Goal: Transaction & Acquisition: Purchase product/service

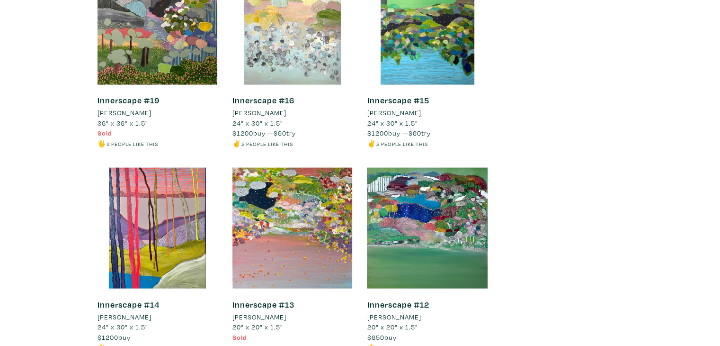
scroll to position [2056, 0]
click at [471, 213] on div at bounding box center [427, 228] width 121 height 121
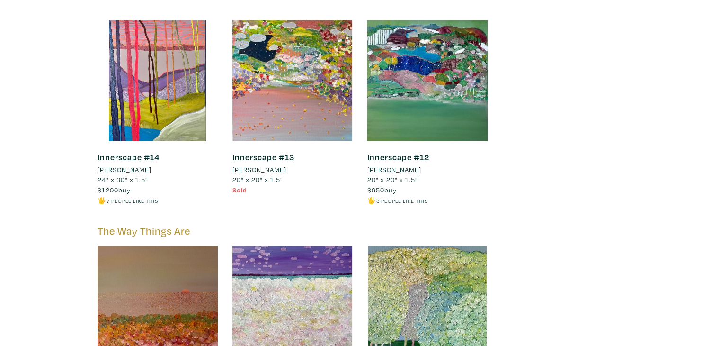
scroll to position [2380, 0]
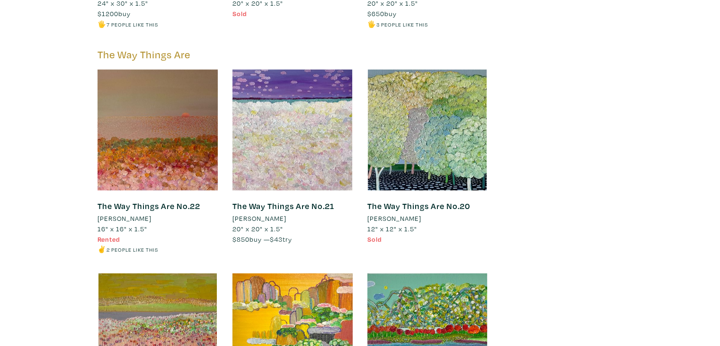
click at [181, 135] on div at bounding box center [158, 130] width 121 height 121
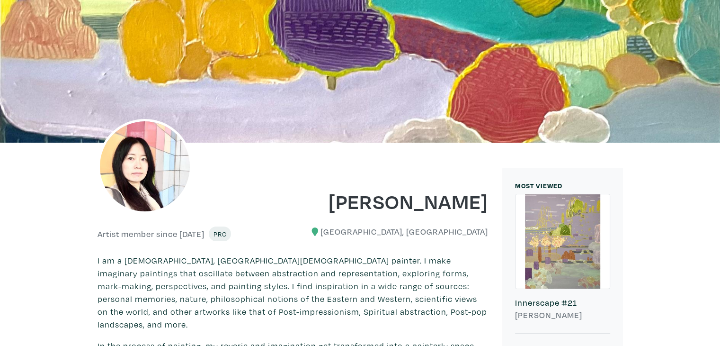
scroll to position [0, 0]
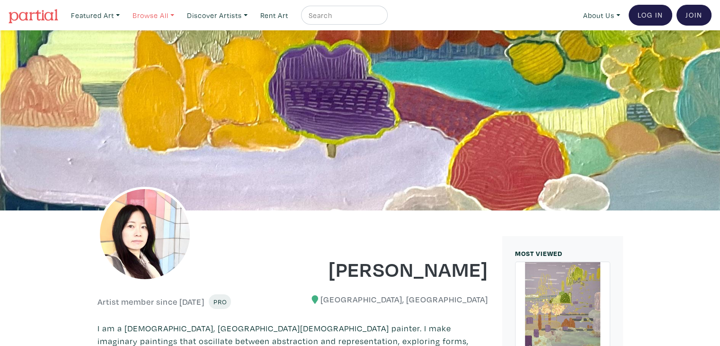
click at [124, 16] on link "Browse All" at bounding box center [95, 15] width 57 height 19
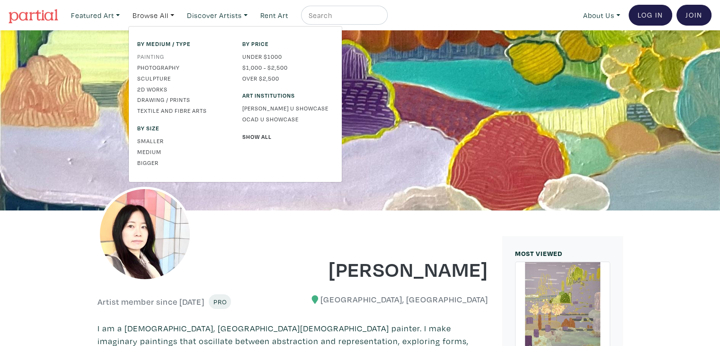
click at [159, 56] on link "Painting" at bounding box center [182, 56] width 91 height 9
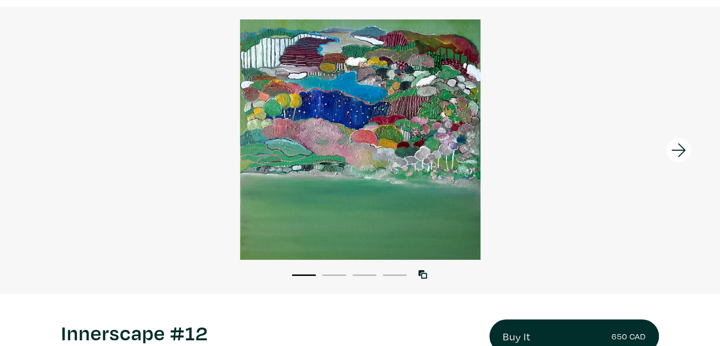
scroll to position [62, 0]
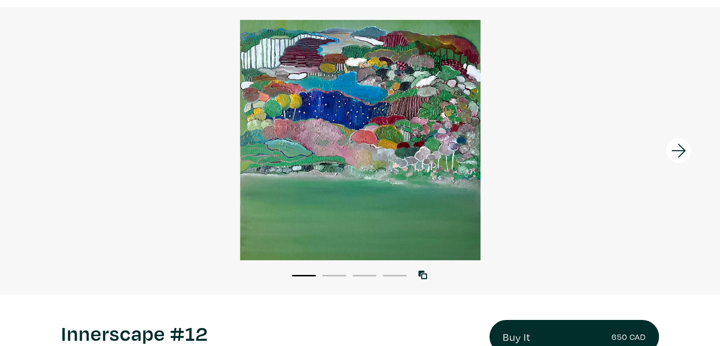
click at [337, 275] on button "2" at bounding box center [334, 275] width 24 height 1
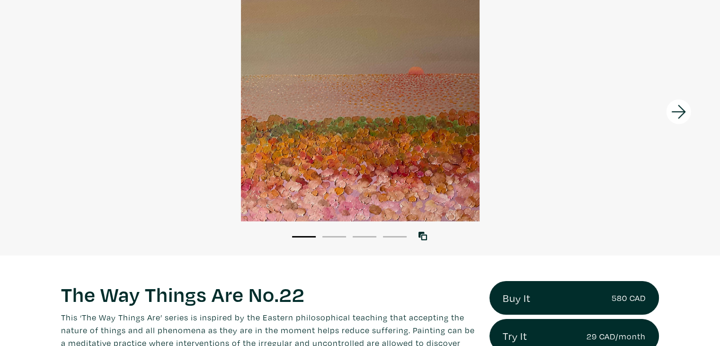
scroll to position [100, 0]
click at [330, 241] on div "1 2 3 4 View with WallSpacer AR" at bounding box center [360, 111] width 720 height 286
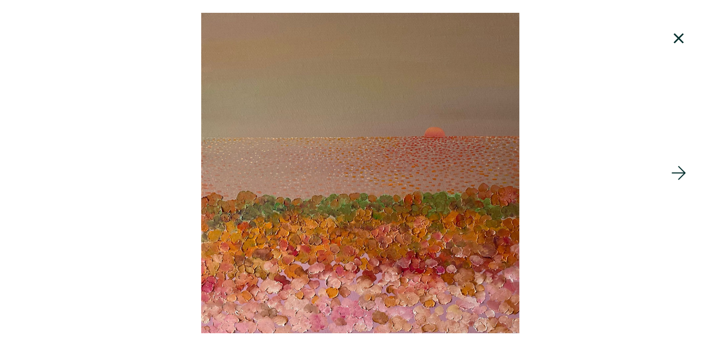
click at [676, 173] on icon at bounding box center [678, 173] width 14 height 14
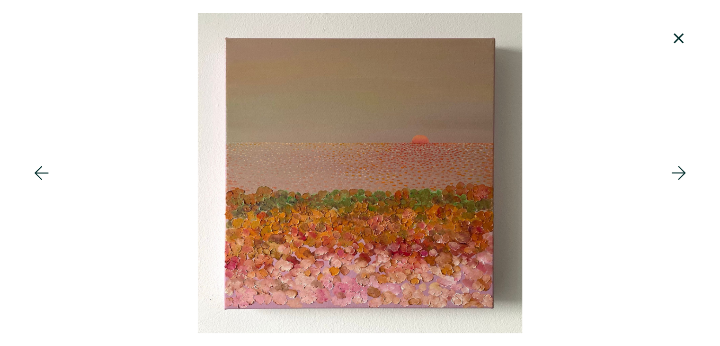
click at [676, 173] on icon at bounding box center [678, 173] width 14 height 14
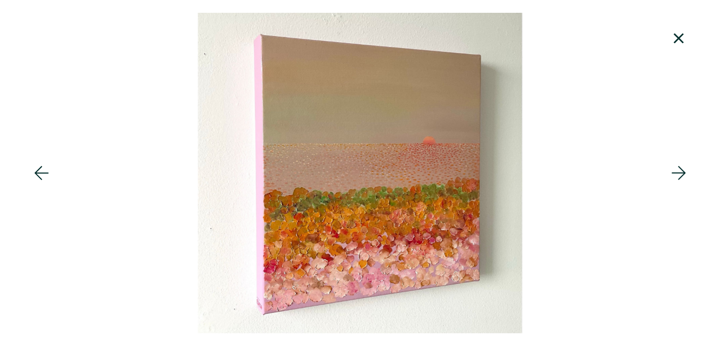
click at [676, 173] on icon at bounding box center [678, 173] width 14 height 14
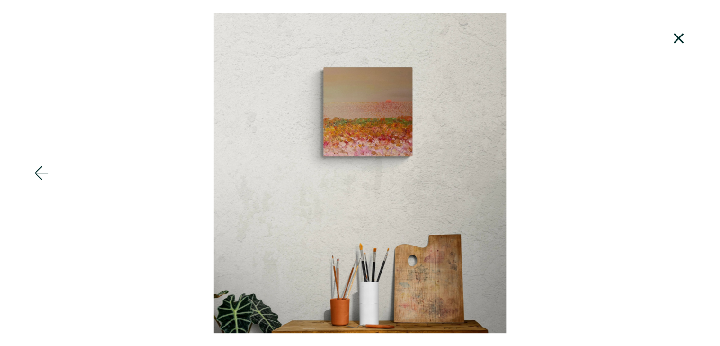
click at [28, 178] on icon at bounding box center [42, 173] width 32 height 26
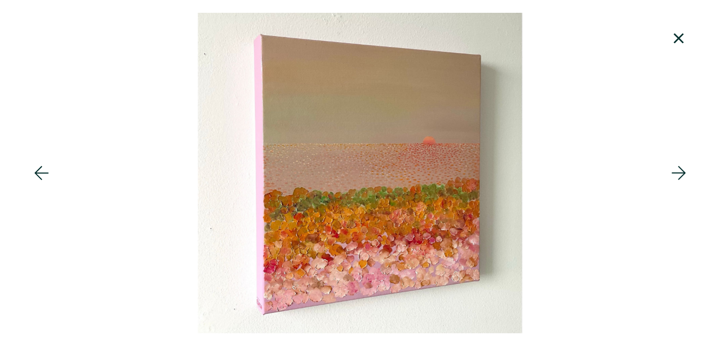
click at [28, 178] on icon at bounding box center [42, 173] width 32 height 26
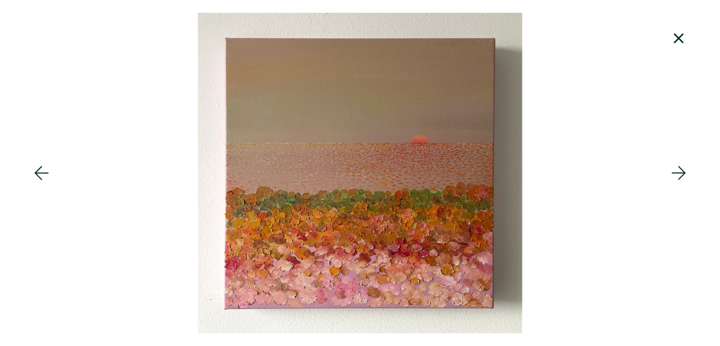
click at [28, 178] on icon at bounding box center [42, 173] width 32 height 26
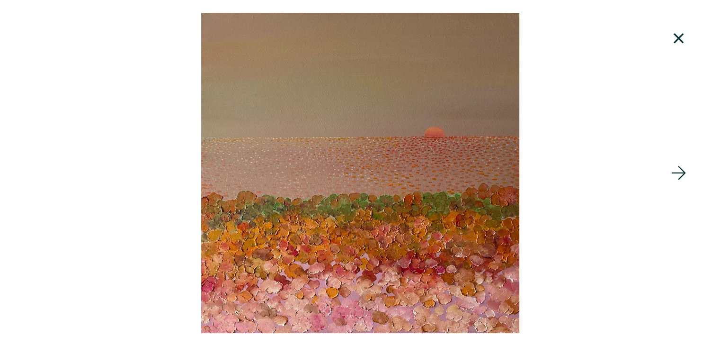
click at [669, 38] on icon at bounding box center [679, 39] width 32 height 26
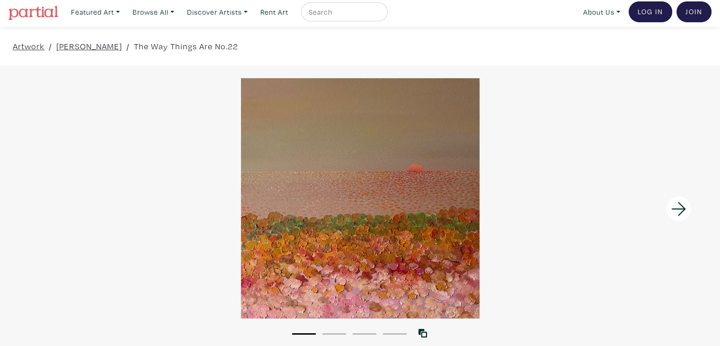
scroll to position [0, 0]
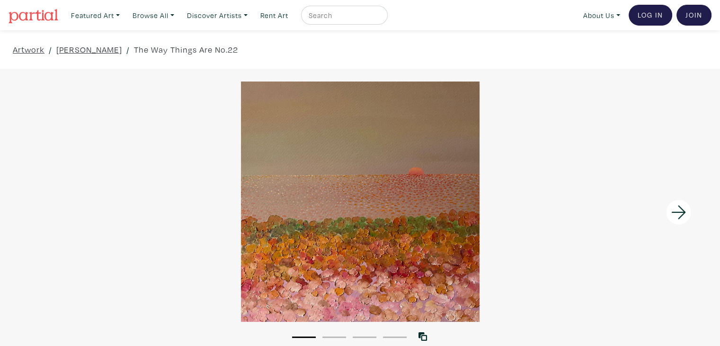
click at [677, 211] on icon at bounding box center [678, 212] width 14 height 14
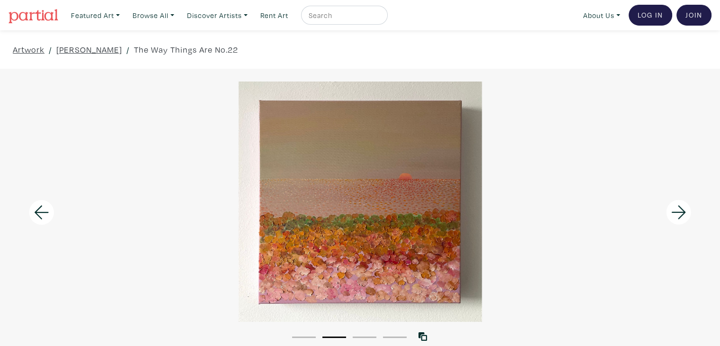
click at [677, 211] on icon at bounding box center [678, 212] width 14 height 14
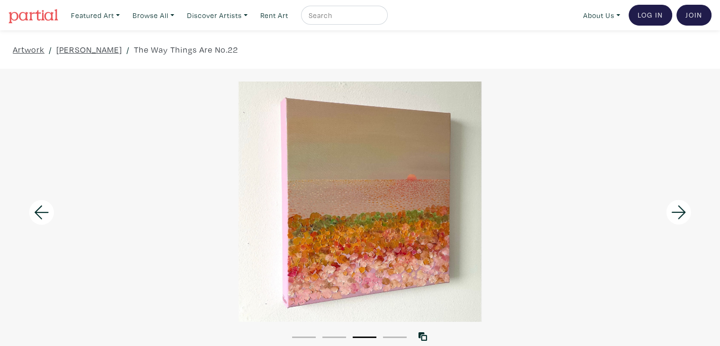
click at [677, 211] on icon at bounding box center [678, 212] width 14 height 14
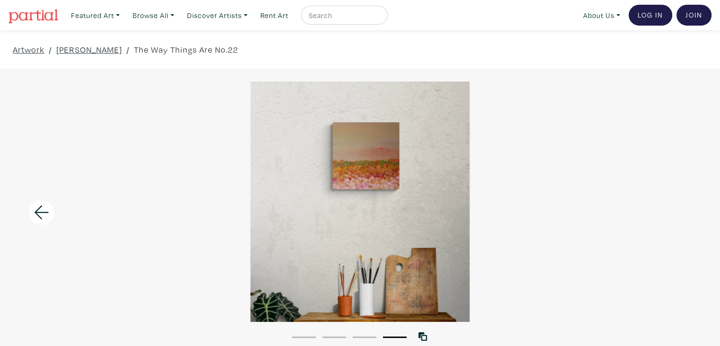
scroll to position [44, 0]
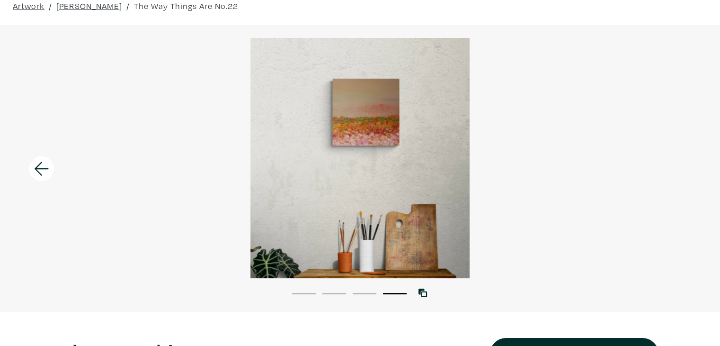
click at [40, 168] on icon at bounding box center [42, 168] width 14 height 14
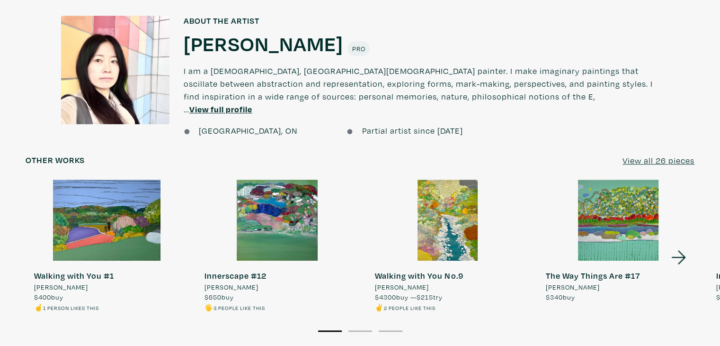
scroll to position [871, 0]
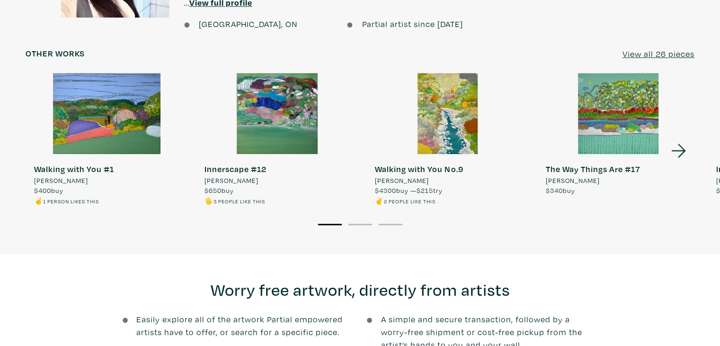
click at [675, 138] on icon at bounding box center [679, 151] width 32 height 26
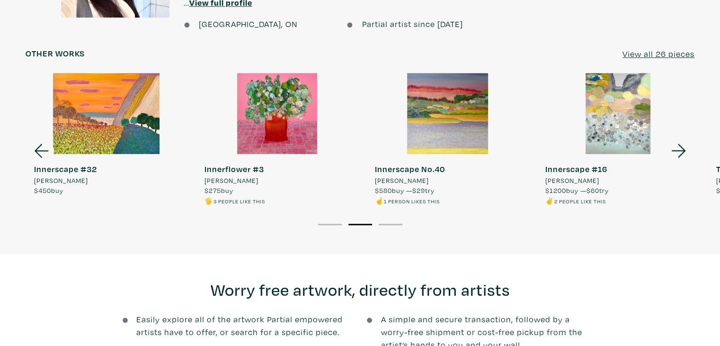
click at [36, 145] on icon at bounding box center [42, 151] width 32 height 26
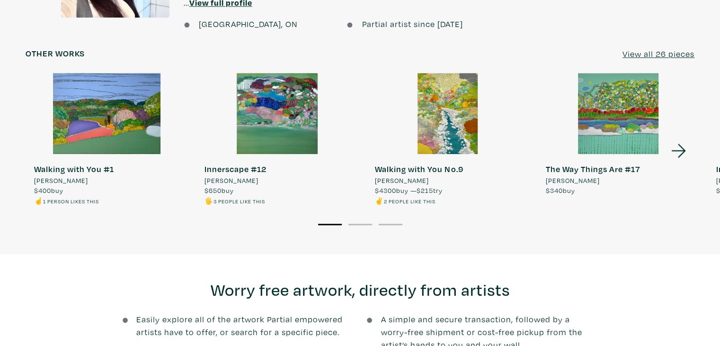
click at [624, 134] on div at bounding box center [618, 113] width 162 height 81
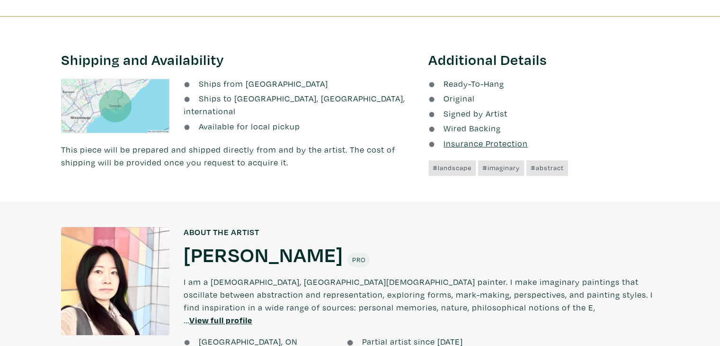
scroll to position [715, 0]
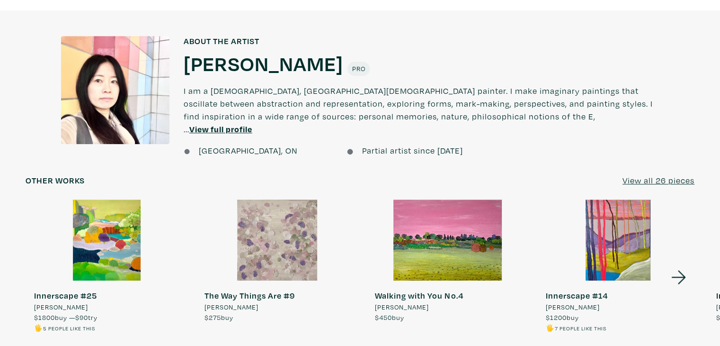
click at [683, 270] on icon at bounding box center [678, 277] width 14 height 14
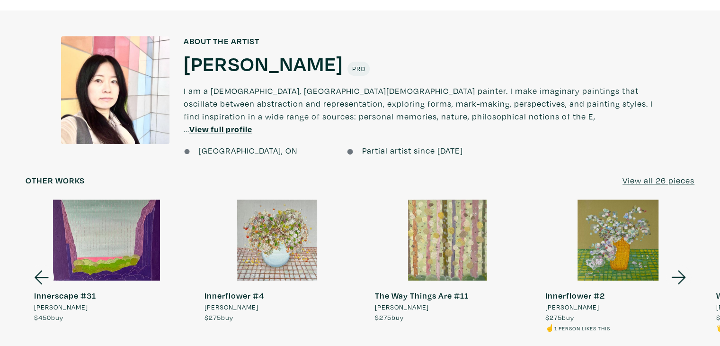
click at [683, 270] on icon at bounding box center [678, 277] width 14 height 14
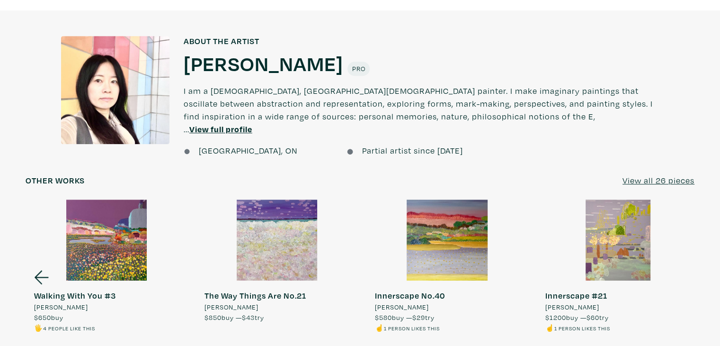
click at [95, 240] on div at bounding box center [107, 239] width 162 height 81
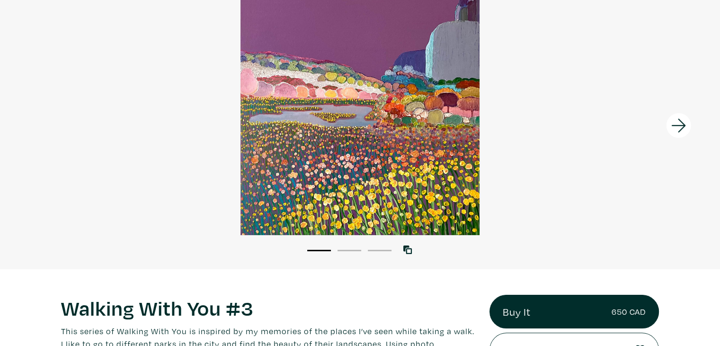
scroll to position [87, 0]
click at [682, 133] on icon at bounding box center [679, 125] width 32 height 26
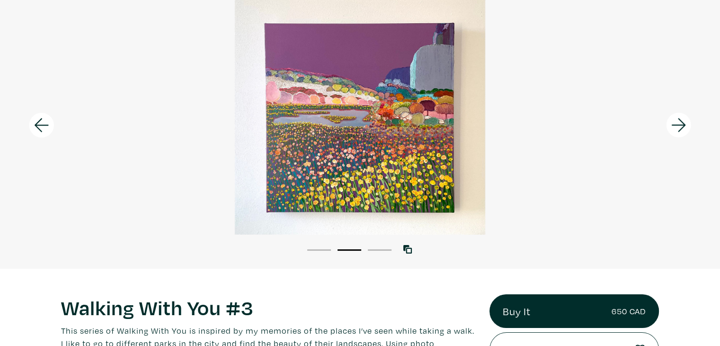
click at [682, 133] on icon at bounding box center [679, 125] width 32 height 26
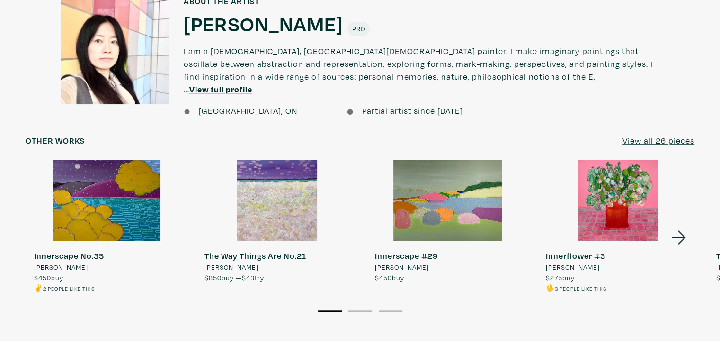
scroll to position [765, 0]
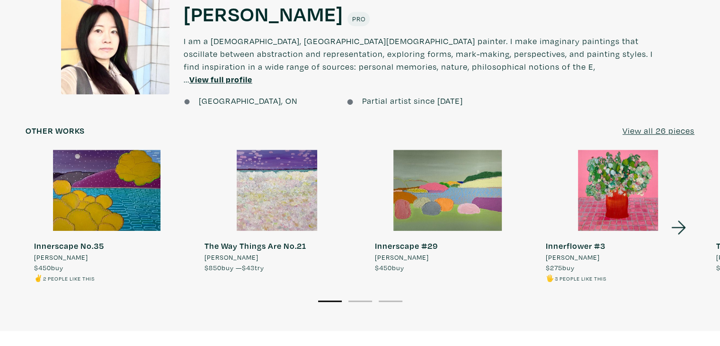
click at [680, 215] on icon at bounding box center [679, 227] width 32 height 26
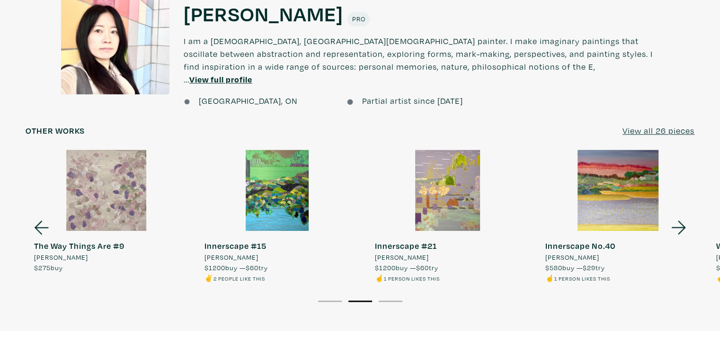
click at [600, 180] on div at bounding box center [618, 190] width 162 height 81
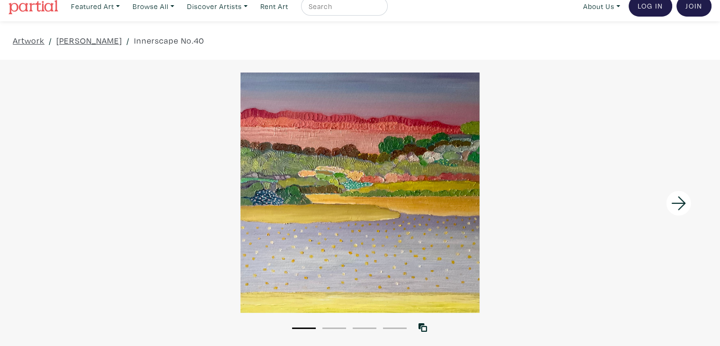
scroll to position [9, 0]
click at [678, 201] on icon at bounding box center [679, 203] width 32 height 26
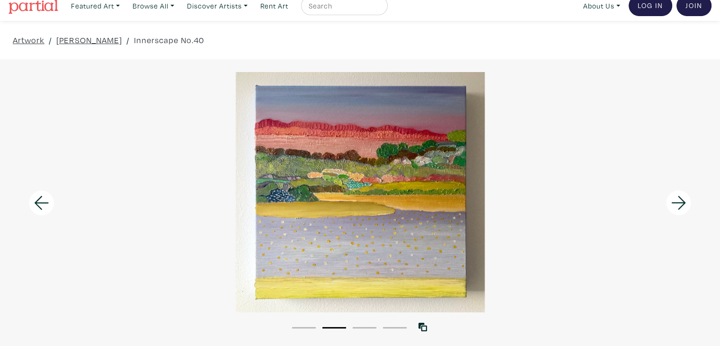
click at [678, 201] on icon at bounding box center [679, 203] width 32 height 26
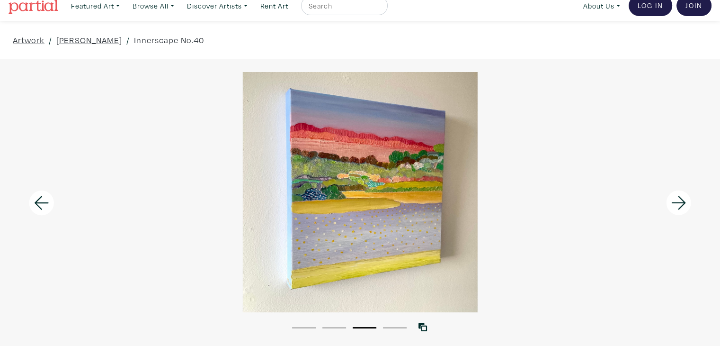
click at [678, 201] on icon at bounding box center [679, 203] width 32 height 26
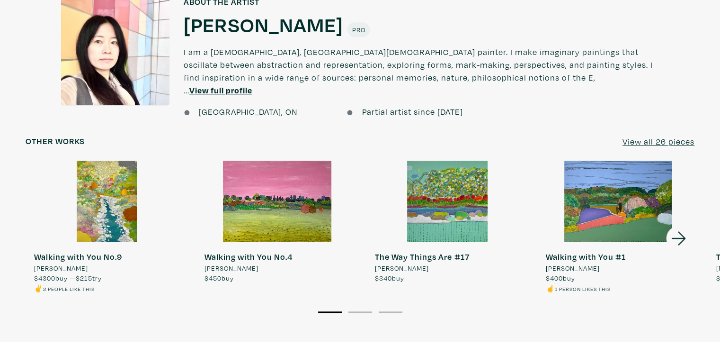
scroll to position [784, 0]
click at [678, 234] on icon at bounding box center [678, 238] width 14 height 14
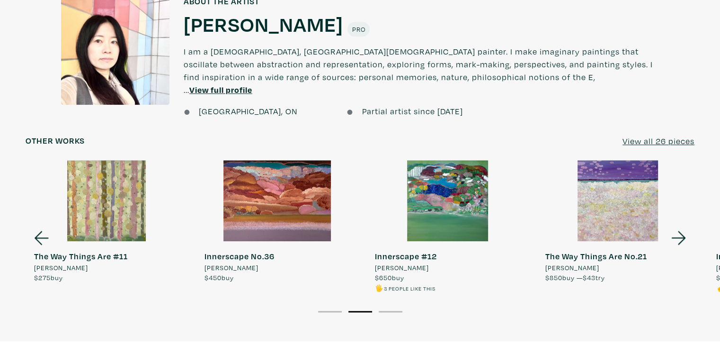
click at [678, 234] on icon at bounding box center [678, 238] width 14 height 14
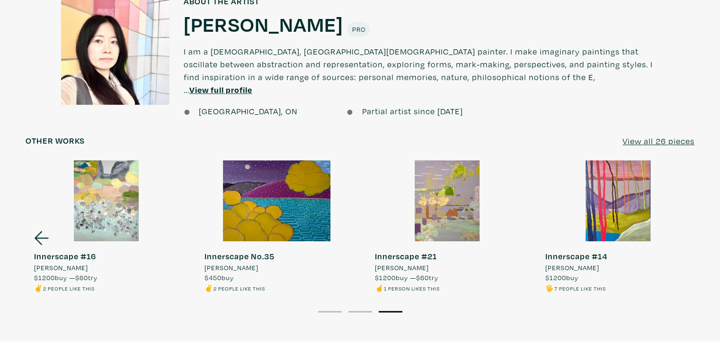
click at [678, 234] on link "Innerscape #14 Ellee SY Lee $1200 buy 🖐️ 7 people like this" at bounding box center [618, 226] width 162 height 133
click at [669, 135] on u "View all 26 pieces" at bounding box center [658, 140] width 72 height 11
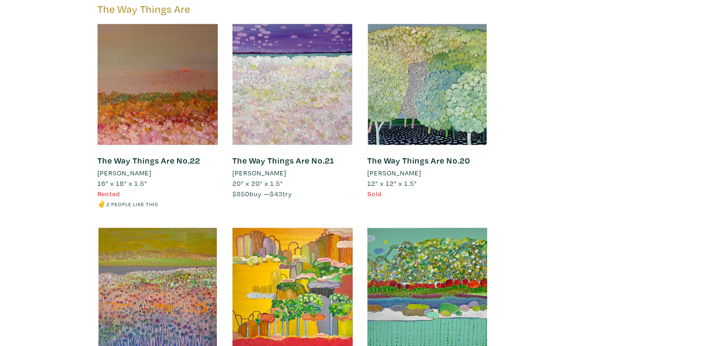
scroll to position [2425, 0]
click at [131, 82] on div at bounding box center [158, 84] width 121 height 121
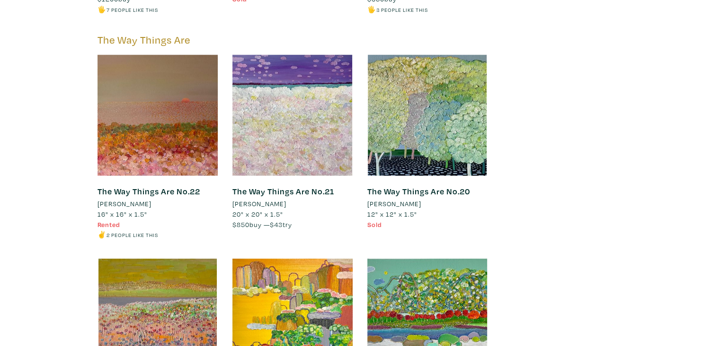
scroll to position [2393, 0]
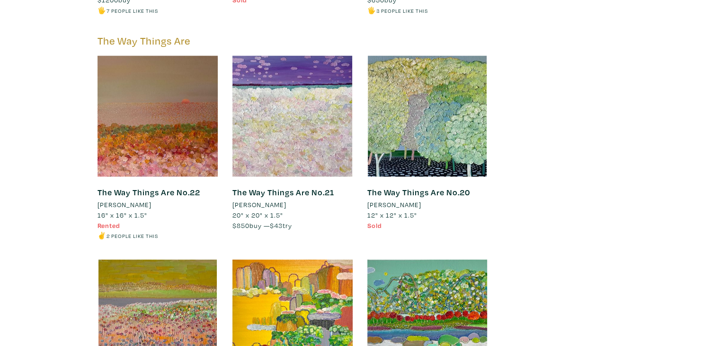
click at [164, 134] on div at bounding box center [158, 116] width 121 height 121
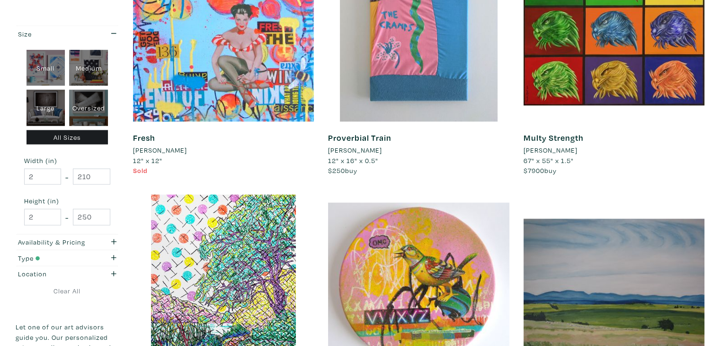
scroll to position [1793, 0]
drag, startPoint x: 46, startPoint y: 179, endPoint x: 0, endPoint y: 202, distance: 51.4
type input "16"
click at [95, 172] on input "210" at bounding box center [91, 177] width 37 height 17
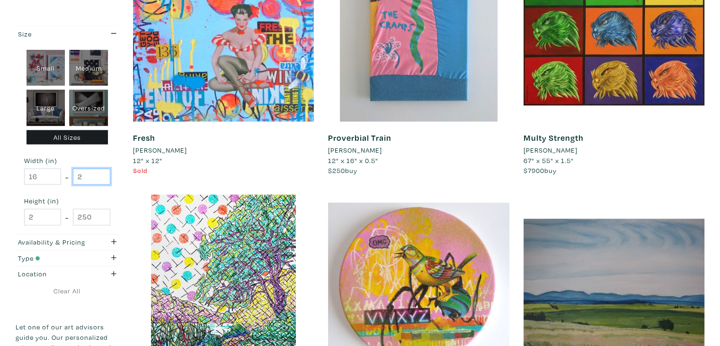
type input "2"
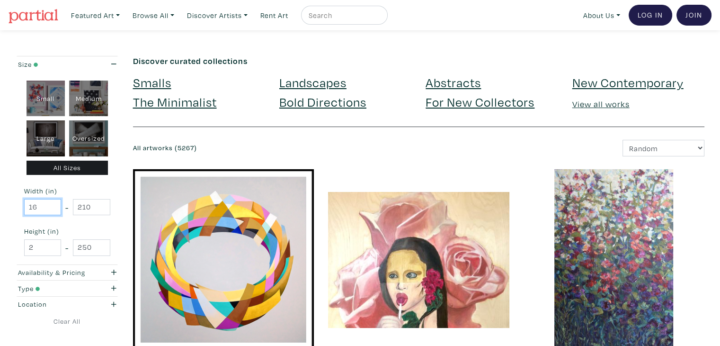
click at [42, 211] on input "16" at bounding box center [42, 207] width 37 height 17
click at [89, 204] on input "210" at bounding box center [91, 207] width 37 height 17
type input "20"
click at [47, 241] on input "2" at bounding box center [42, 247] width 37 height 17
type input "1"
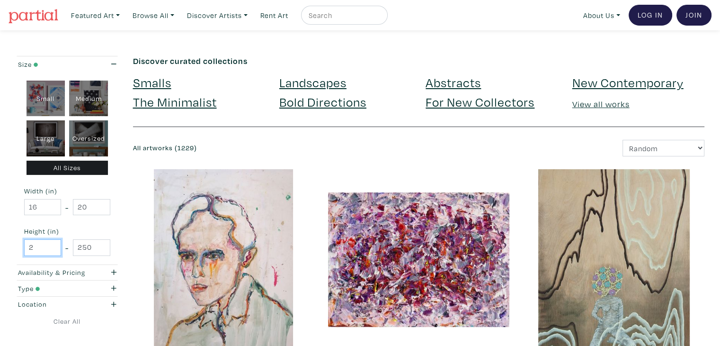
click at [47, 248] on input "2" at bounding box center [42, 247] width 37 height 17
type input "16"
click at [93, 249] on input "250" at bounding box center [91, 247] width 37 height 17
type input "25"
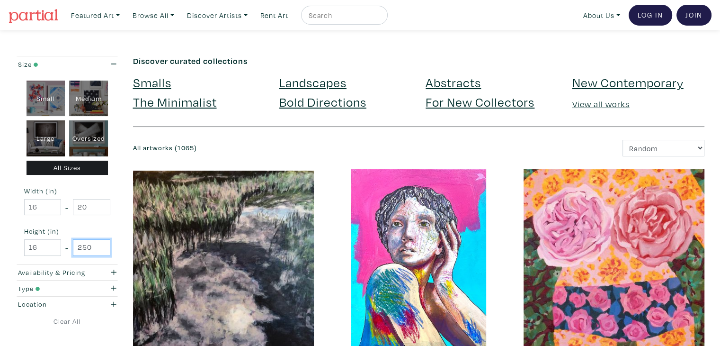
click at [93, 249] on input "250" at bounding box center [91, 247] width 37 height 17
type input "24"
click at [107, 182] on div "Small Medium Large Oversized All Sizes Width (in) 16 - 20 Height (in) 16 - 24" at bounding box center [67, 168] width 103 height 192
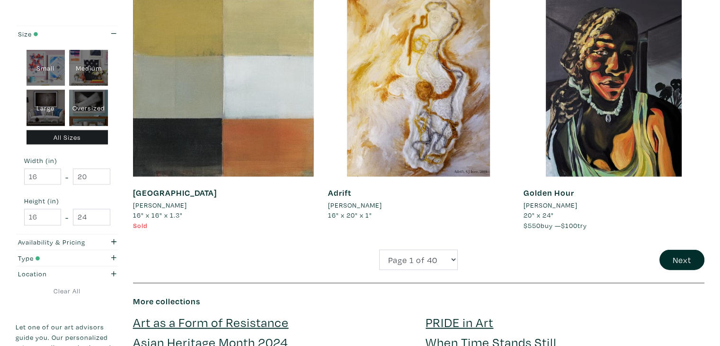
scroll to position [2013, 0]
click at [105, 237] on div "button" at bounding box center [109, 242] width 28 height 10
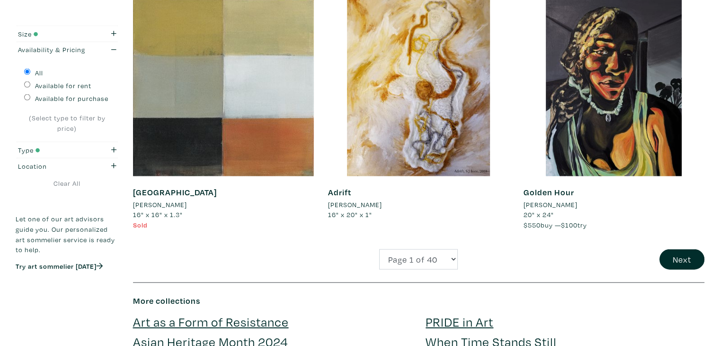
click at [86, 42] on div "Availability & Pricing All Available for rent Available for purchase (Select ty…" at bounding box center [67, 92] width 103 height 100
click at [96, 146] on div "button" at bounding box center [109, 150] width 28 height 10
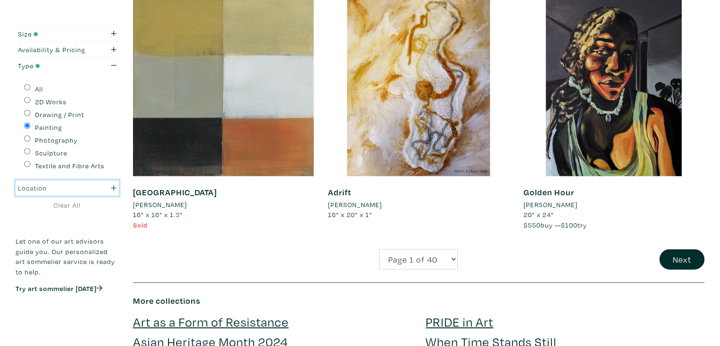
click at [74, 189] on div "Location" at bounding box center [53, 188] width 71 height 10
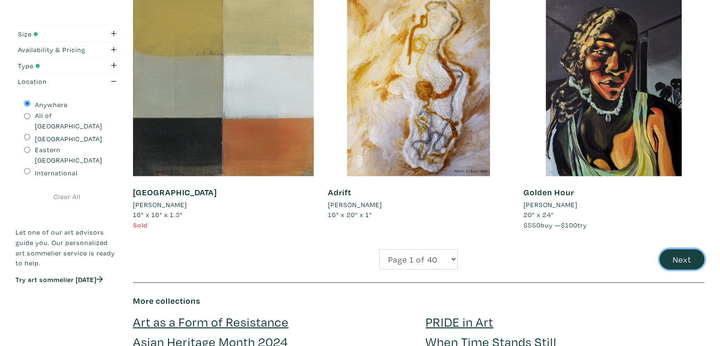
click at [685, 266] on button "Next" at bounding box center [681, 259] width 45 height 20
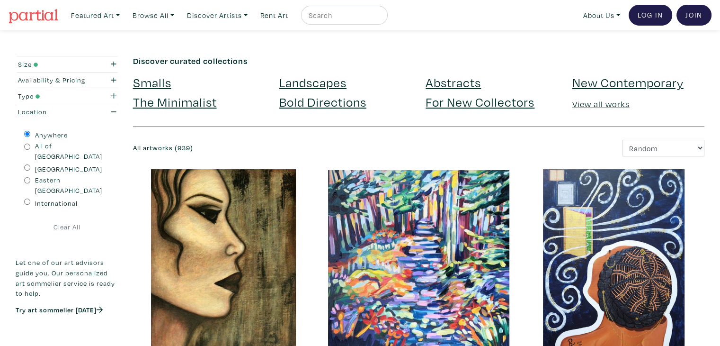
click at [453, 85] on link "Abstracts" at bounding box center [453, 82] width 55 height 17
click at [599, 83] on link "New Contemporary" at bounding box center [627, 82] width 111 height 17
click at [328, 108] on link "Bold Directions" at bounding box center [322, 101] width 87 height 17
click at [183, 103] on link "The Minimalist" at bounding box center [175, 101] width 84 height 17
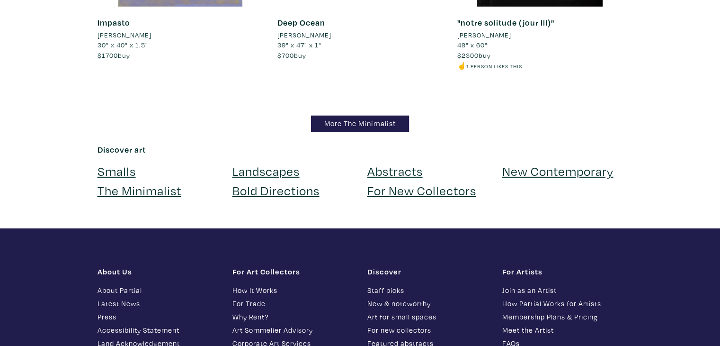
scroll to position [6615, 0]
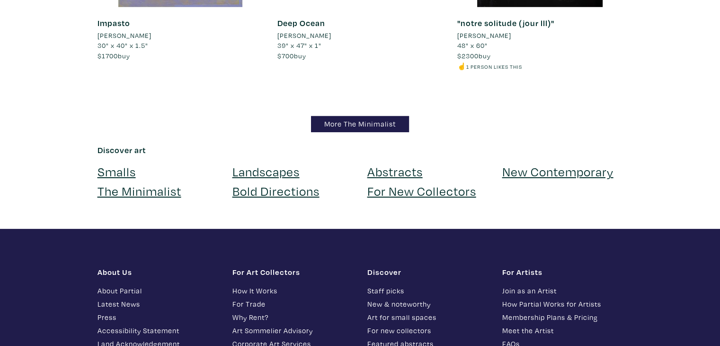
click at [283, 163] on link "Landscapes" at bounding box center [265, 171] width 67 height 17
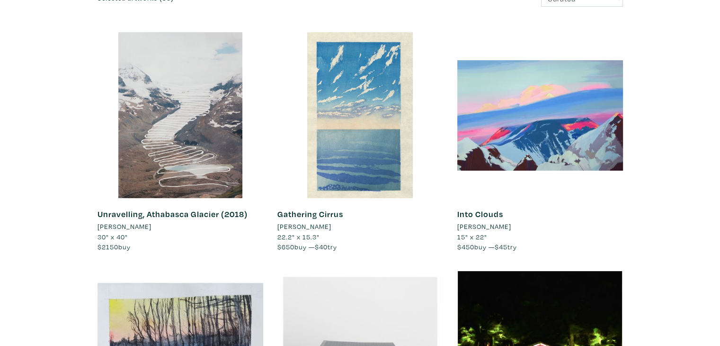
scroll to position [143, 0]
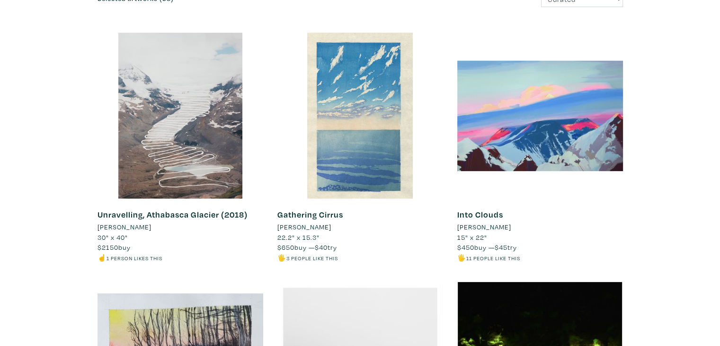
click at [387, 188] on div at bounding box center [360, 116] width 166 height 166
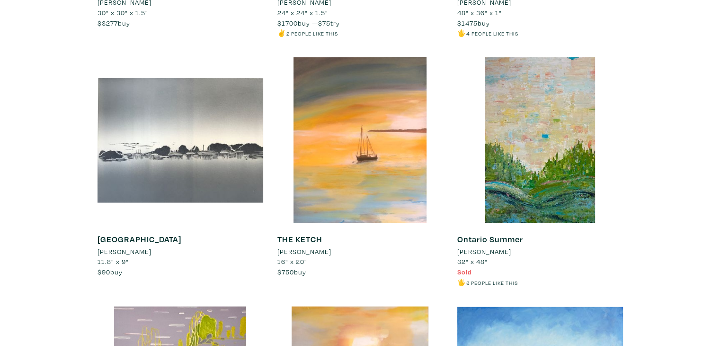
scroll to position [1916, 0]
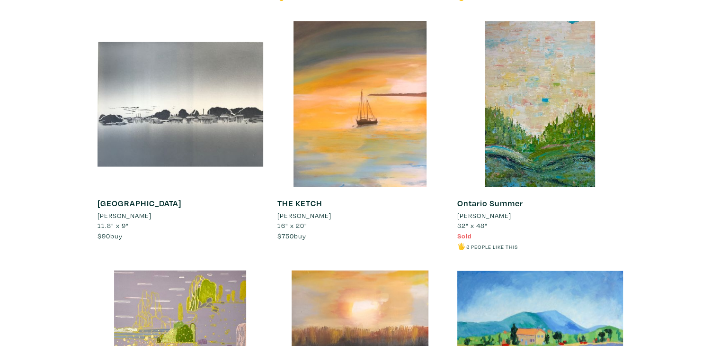
click at [481, 210] on li "[PERSON_NAME]" at bounding box center [484, 215] width 54 height 10
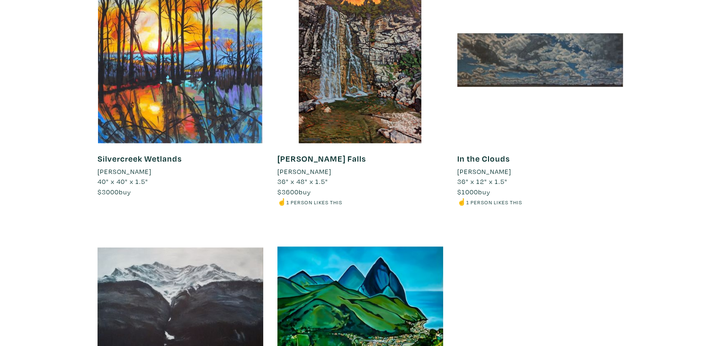
scroll to position [8102, 0]
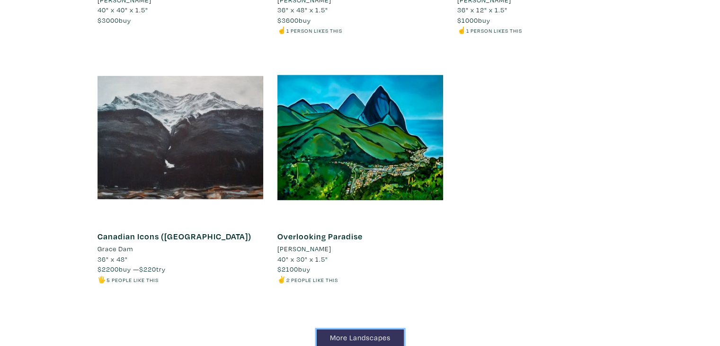
click at [364, 329] on link "More Landscapes" at bounding box center [360, 337] width 87 height 17
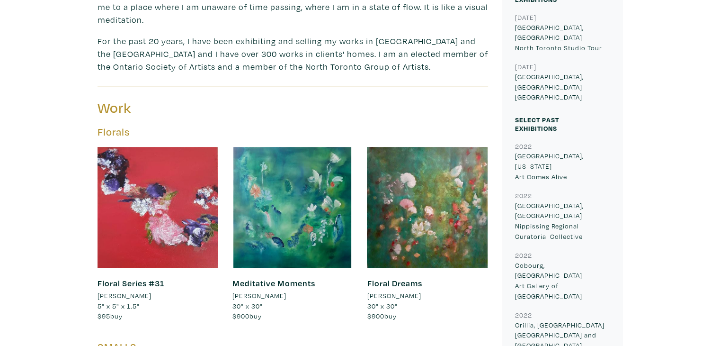
scroll to position [428, 0]
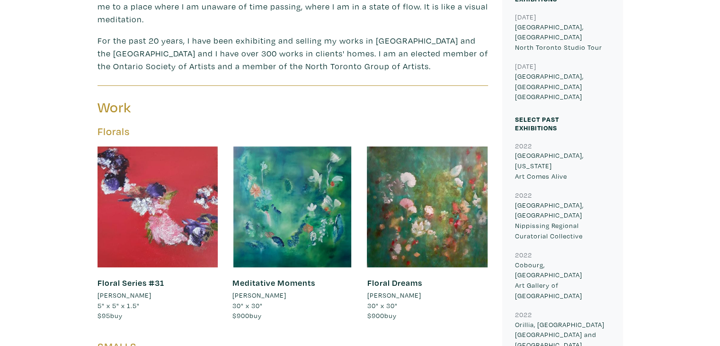
click at [326, 222] on div at bounding box center [292, 206] width 121 height 121
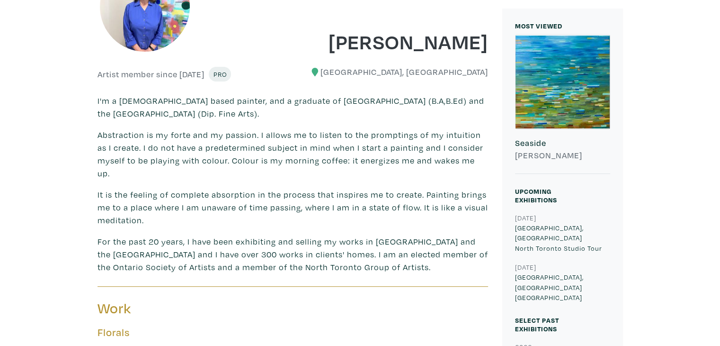
scroll to position [210, 0]
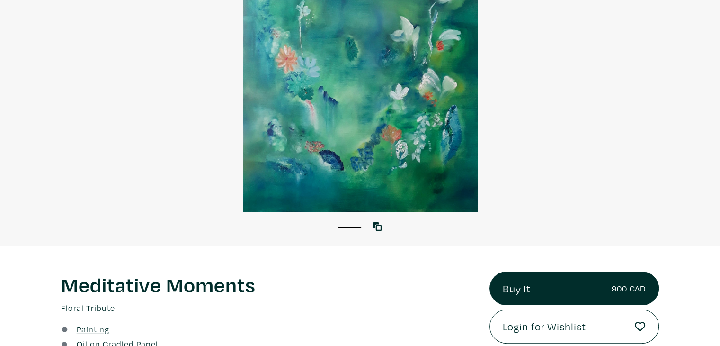
scroll to position [113, 0]
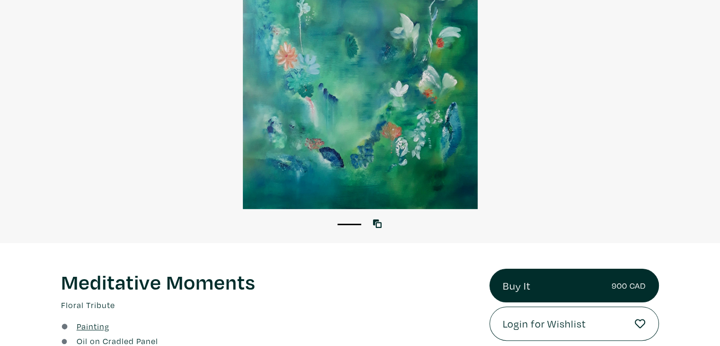
click at [375, 236] on div "1 View with WallSpacer AR" at bounding box center [360, 99] width 720 height 286
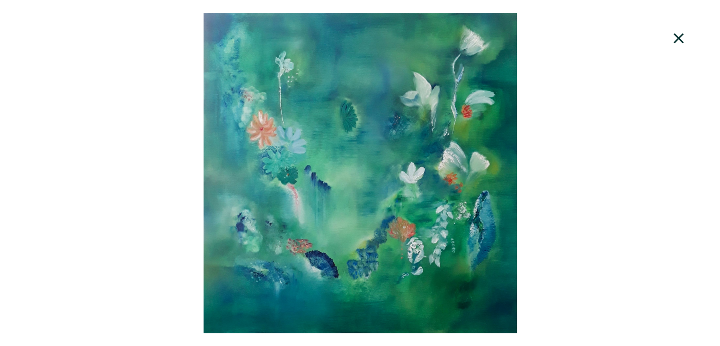
click at [680, 32] on icon at bounding box center [679, 39] width 32 height 26
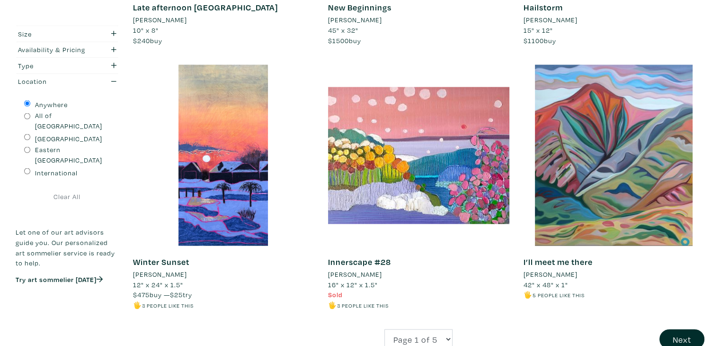
scroll to position [1964, 0]
click at [674, 330] on button "Next" at bounding box center [681, 339] width 45 height 20
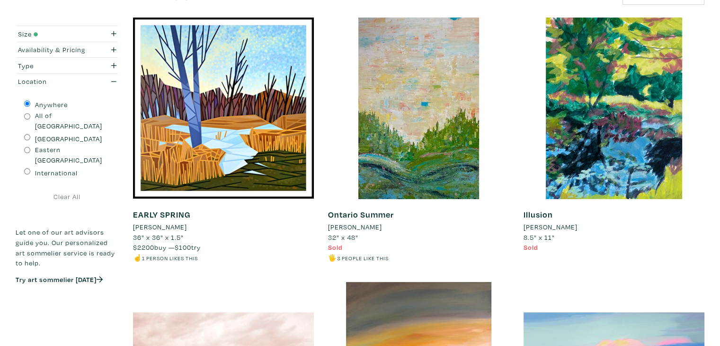
scroll to position [151, 0]
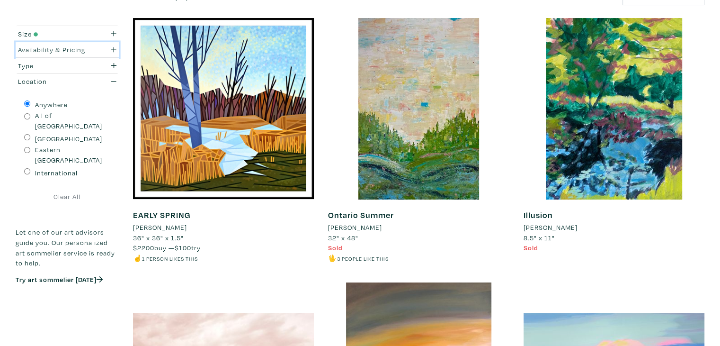
click at [95, 44] on div "button" at bounding box center [109, 49] width 28 height 10
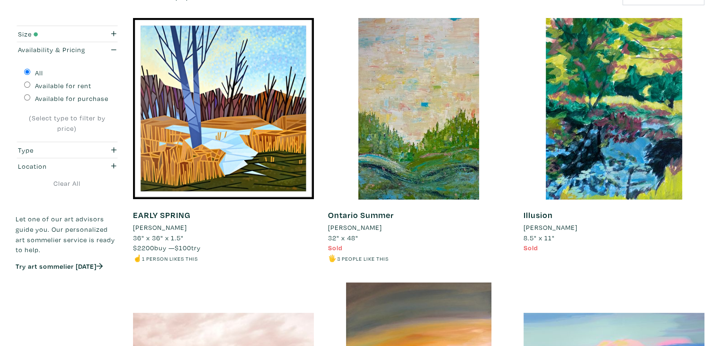
click at [49, 99] on label "Available for purchase" at bounding box center [71, 98] width 73 height 10
click at [30, 99] on input "Available for purchase" at bounding box center [27, 97] width 6 height 6
radio input "true"
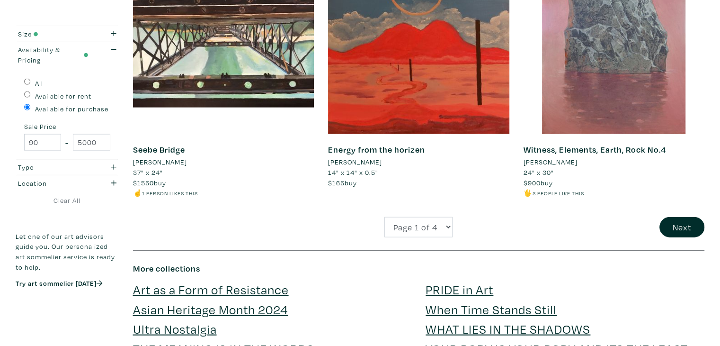
scroll to position [2065, 0]
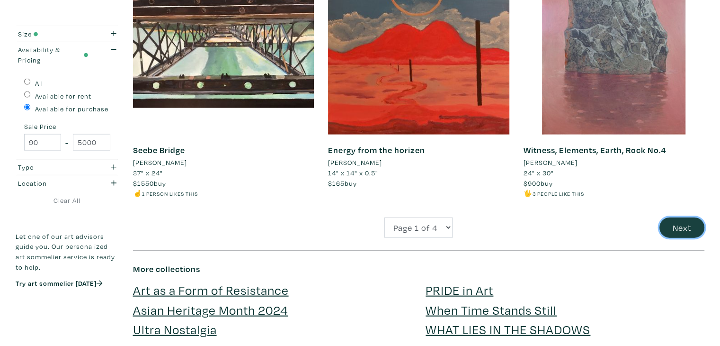
click at [669, 221] on button "Next" at bounding box center [681, 227] width 45 height 20
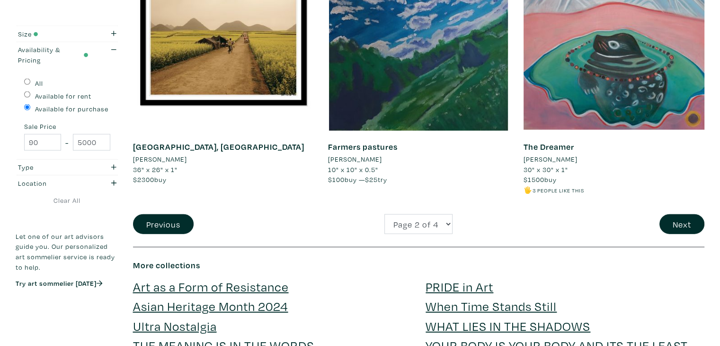
scroll to position [2079, 0]
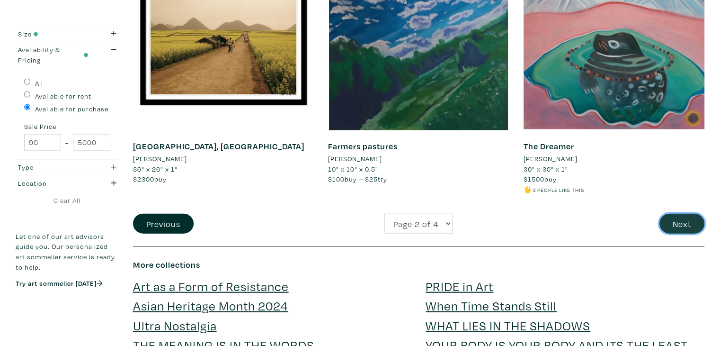
click at [677, 219] on button "Next" at bounding box center [681, 223] width 45 height 20
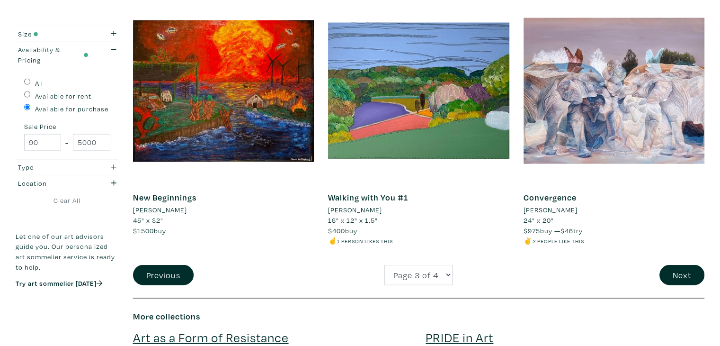
scroll to position [2018, 0]
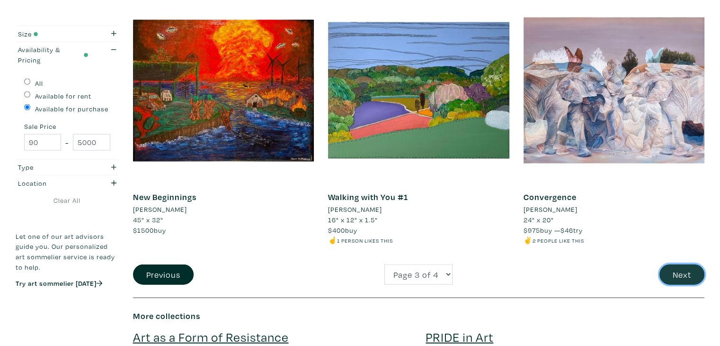
click at [674, 272] on button "Next" at bounding box center [681, 274] width 45 height 20
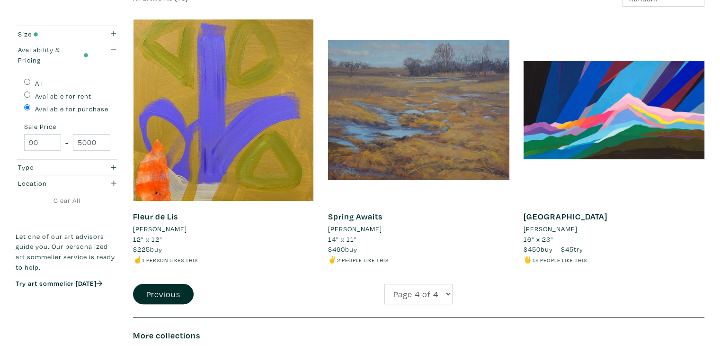
scroll to position [150, 0]
click at [176, 297] on button "Previous" at bounding box center [163, 294] width 61 height 20
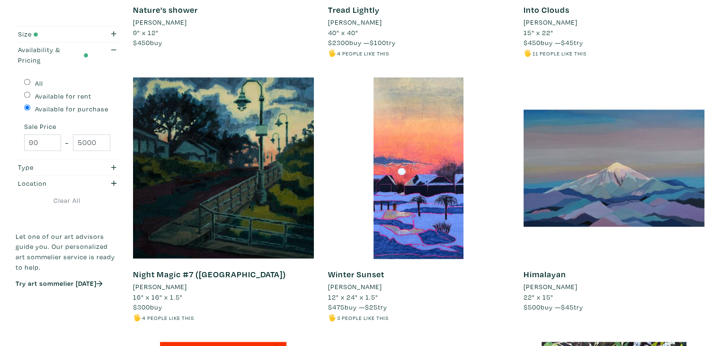
scroll to position [1413, 0]
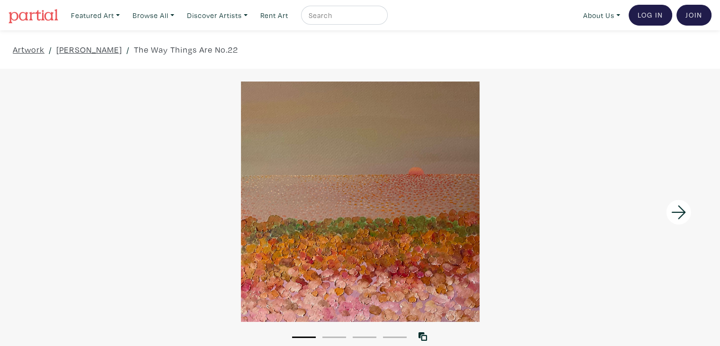
scroll to position [85, 0]
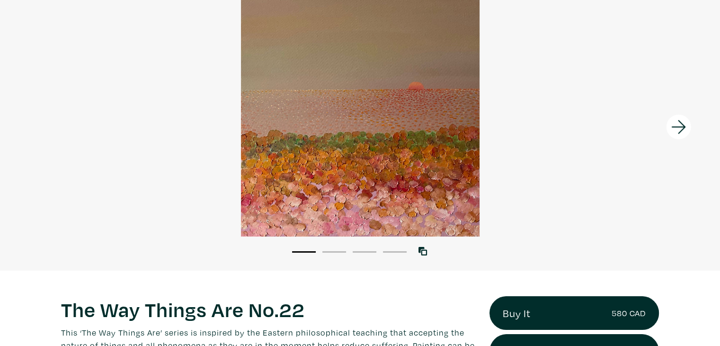
click at [342, 252] on li "2" at bounding box center [334, 250] width 24 height 9
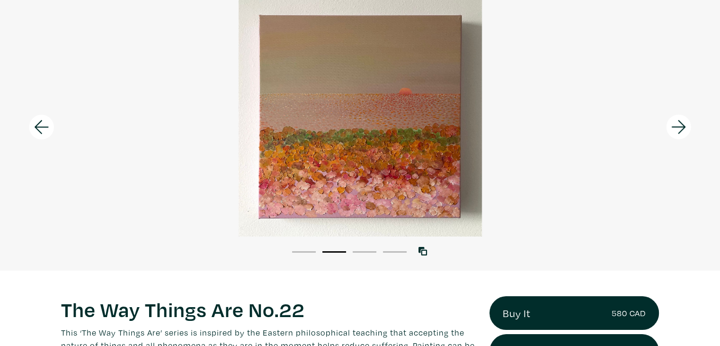
click at [362, 250] on li "3" at bounding box center [365, 250] width 24 height 9
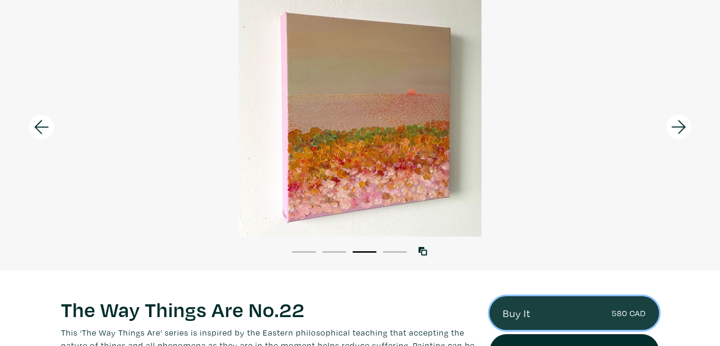
click at [519, 314] on link "Buy It 580 CAD" at bounding box center [573, 313] width 169 height 34
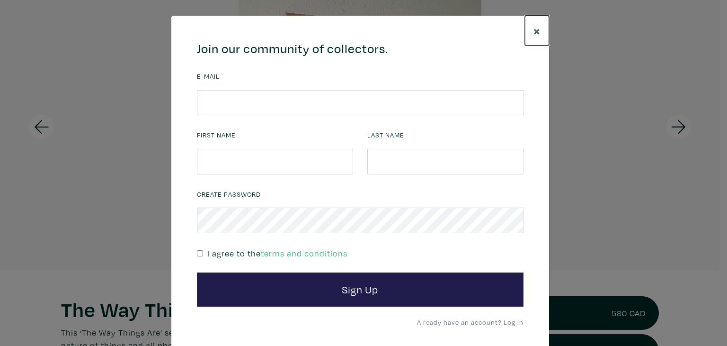
click at [533, 32] on span "×" at bounding box center [536, 30] width 7 height 17
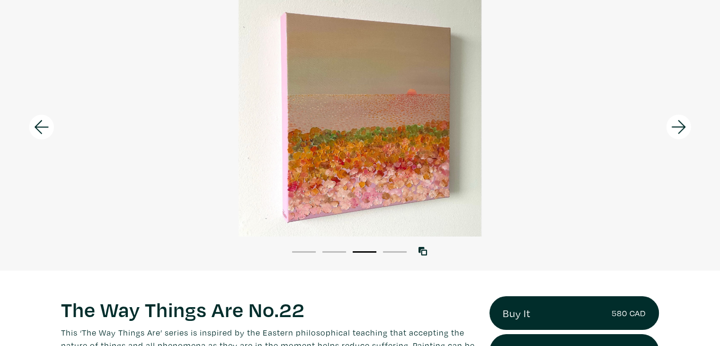
click at [399, 210] on div at bounding box center [360, 116] width 720 height 240
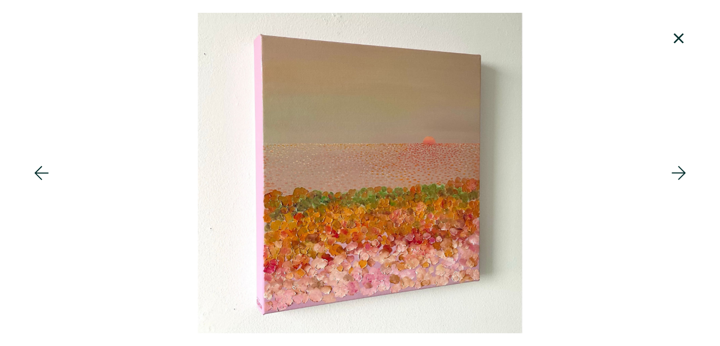
click at [394, 250] on div at bounding box center [360, 173] width 720 height 320
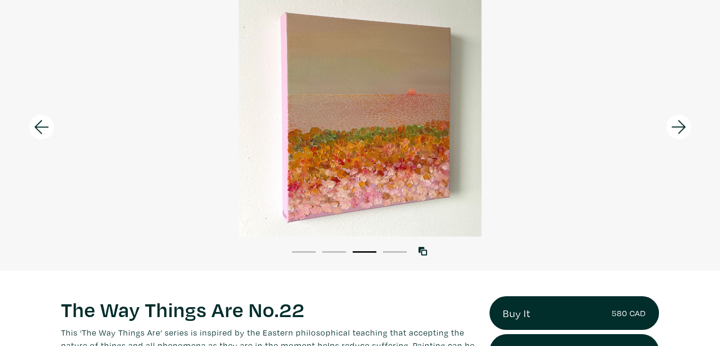
click at [388, 252] on button "4" at bounding box center [395, 251] width 24 height 1
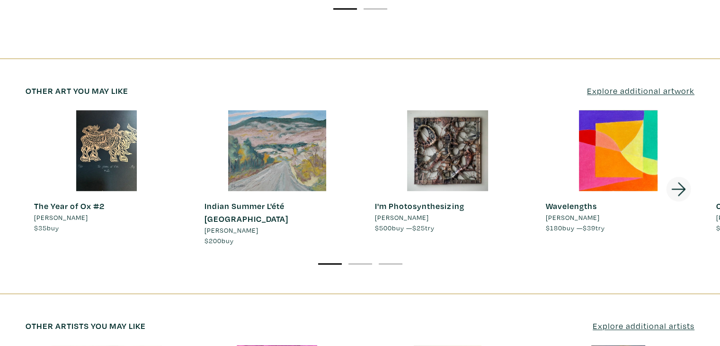
scroll to position [1410, 0]
click at [677, 177] on icon at bounding box center [679, 190] width 32 height 26
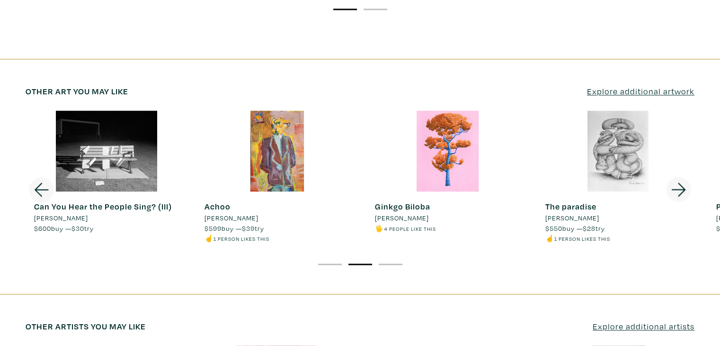
click at [677, 177] on icon at bounding box center [679, 190] width 32 height 26
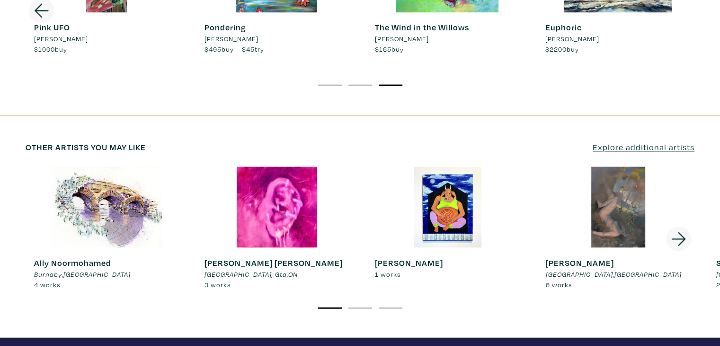
scroll to position [1598, 0]
